Goal: Task Accomplishment & Management: Use online tool/utility

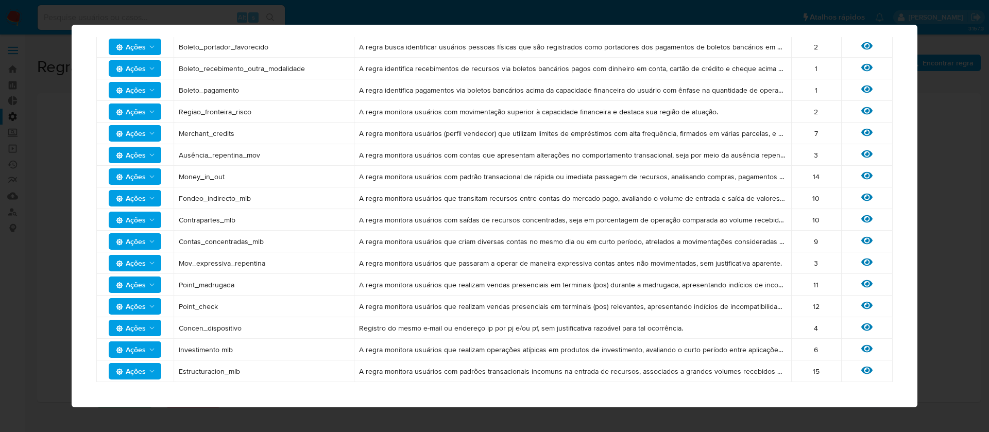
scroll to position [662, 0]
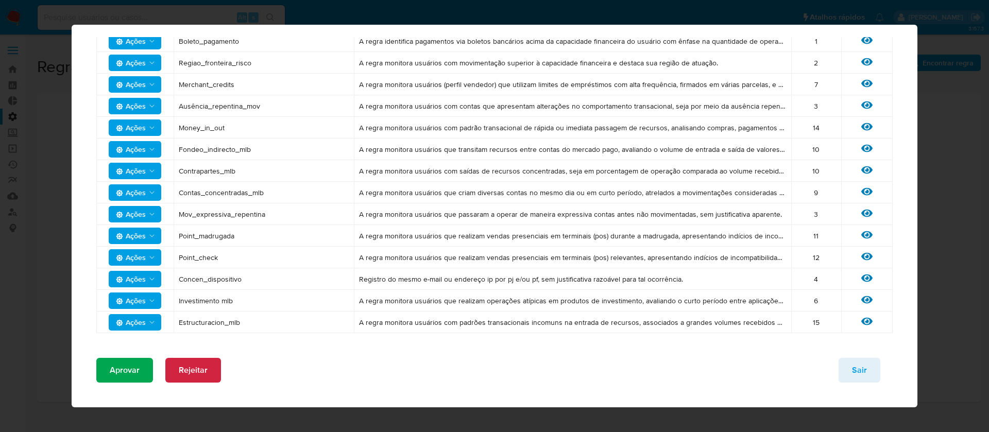
click at [107, 366] on button "Aprovar" at bounding box center [124, 370] width 57 height 25
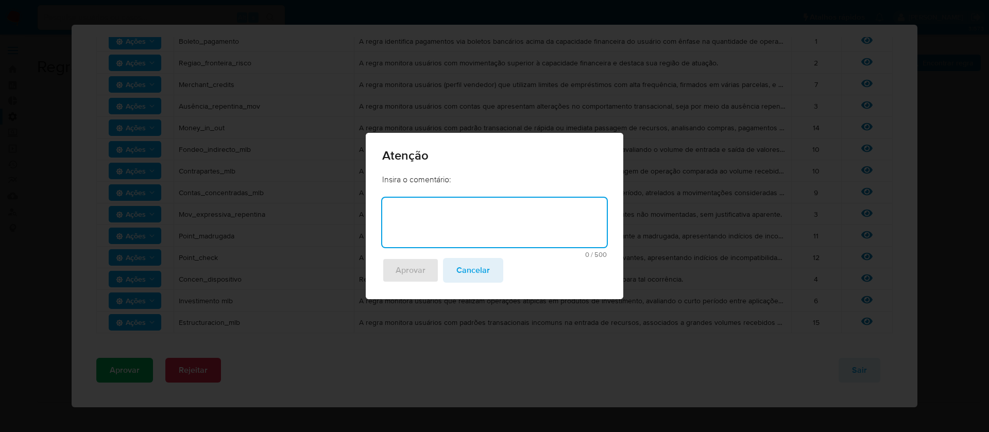
click at [428, 232] on textarea at bounding box center [494, 222] width 225 height 49
click at [443, 212] on textarea "Conforme Solictação de Manu" at bounding box center [494, 222] width 225 height 49
type textarea "Conforme Solicitação de Manu"
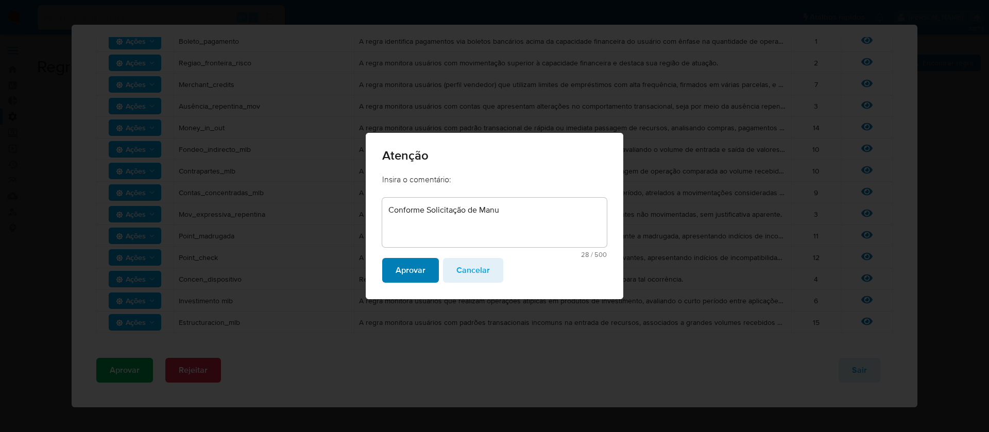
click at [407, 267] on span "Aprovar" at bounding box center [410, 270] width 30 height 23
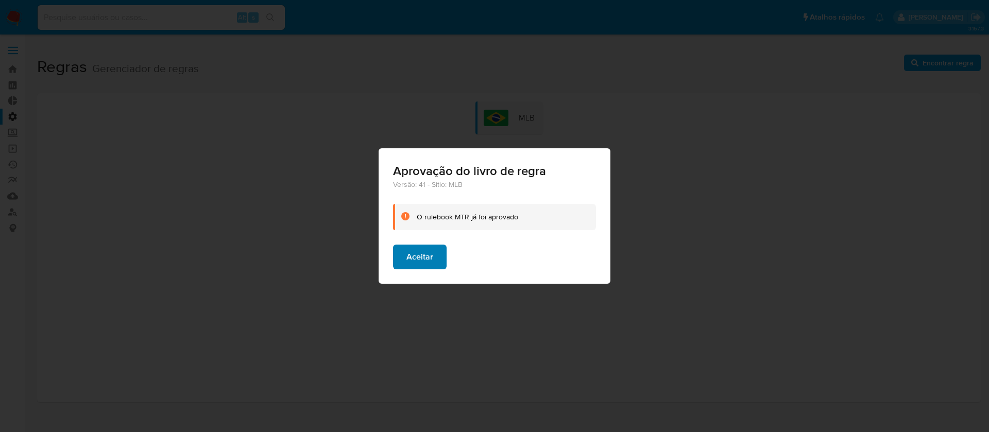
click at [422, 258] on span "Aceitar" at bounding box center [419, 257] width 27 height 23
